Goal: Obtain resource: Obtain resource

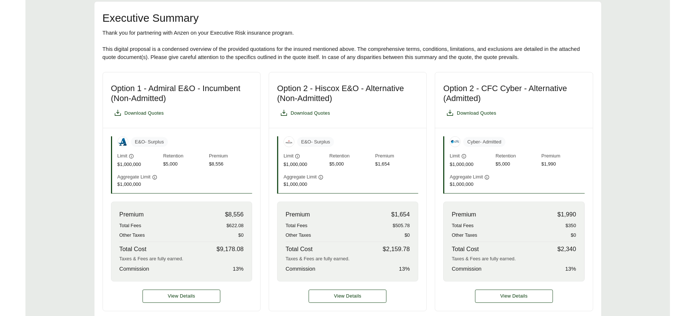
scroll to position [160, 0]
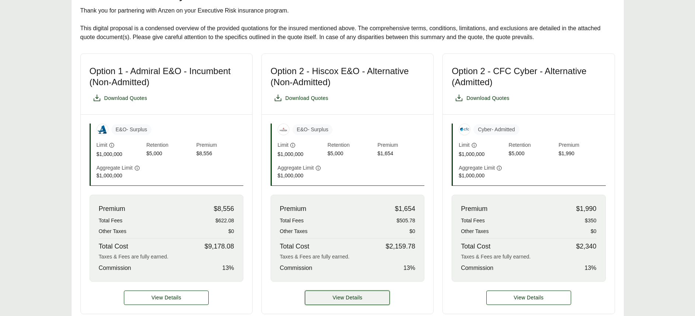
click at [351, 296] on span "View Details" at bounding box center [347, 298] width 30 height 8
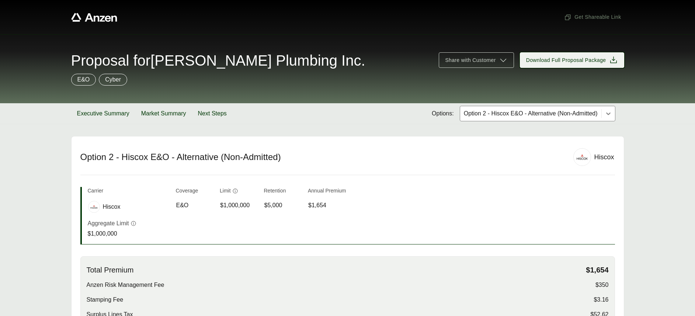
click at [568, 61] on span "Download Full Proposal Package" at bounding box center [566, 60] width 80 height 8
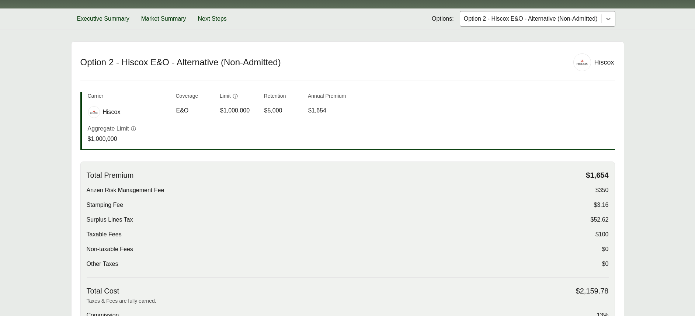
scroll to position [273, 0]
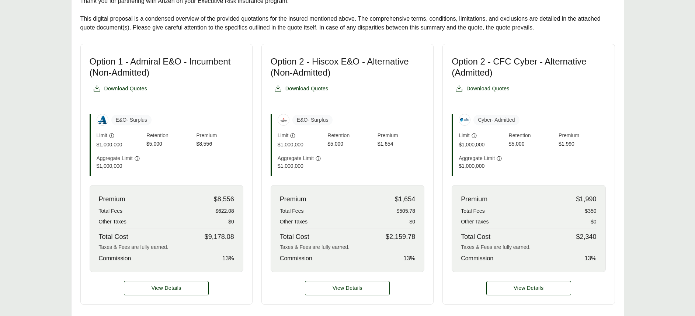
scroll to position [179, 0]
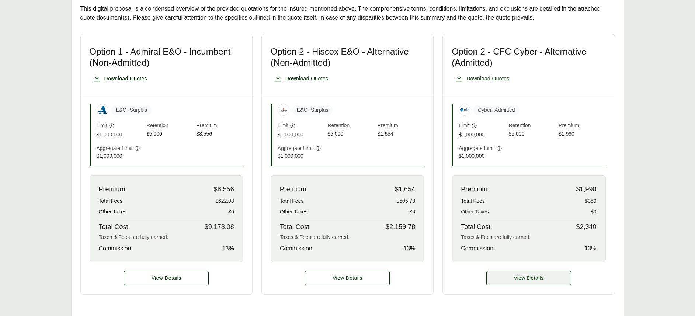
click at [528, 278] on span "View Details" at bounding box center [528, 278] width 30 height 8
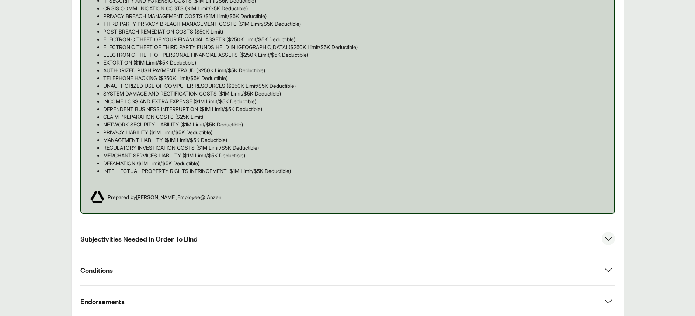
scroll to position [556, 0]
